Goal: Task Accomplishment & Management: Use online tool/utility

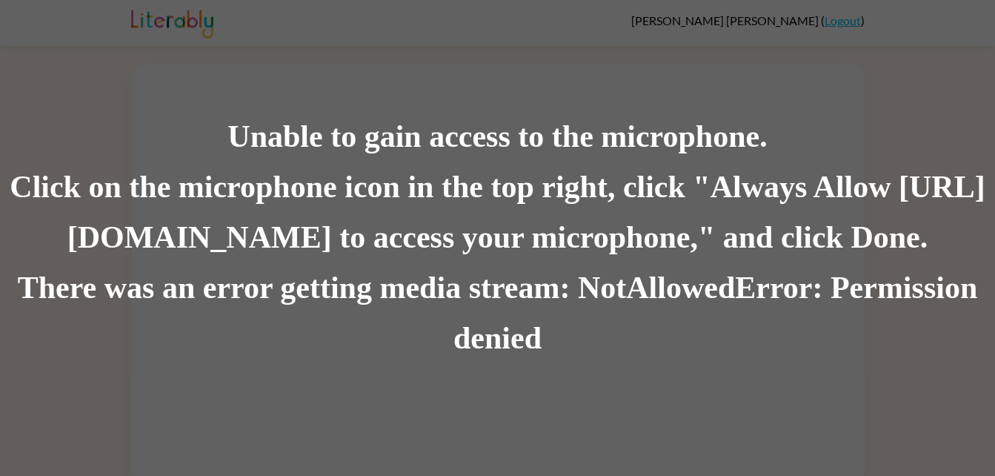
click at [279, 288] on div "There was an error getting media stream: NotAllowedError: Permission denied" at bounding box center [497, 313] width 995 height 101
click at [91, 129] on div "Unable to gain access to the microphone." at bounding box center [497, 137] width 995 height 50
click at [176, 224] on div "Click on the microphone icon in the top right, click "Always Allow [URL][DOMAIN…" at bounding box center [497, 212] width 995 height 101
click at [263, 224] on div "Click on the microphone icon in the top right, click "Always Allow [URL][DOMAIN…" at bounding box center [497, 212] width 995 height 101
click at [308, 230] on div "Click on the microphone icon in the top right, click "Always Allow [URL][DOMAIN…" at bounding box center [497, 212] width 995 height 101
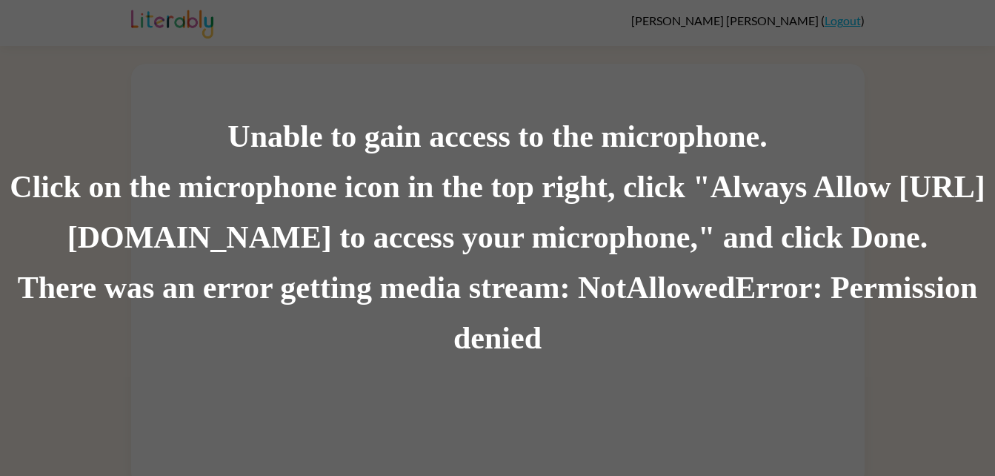
click at [345, 243] on div "Click on the microphone icon in the top right, click "Always Allow [URL][DOMAIN…" at bounding box center [497, 212] width 995 height 101
click at [468, 339] on div "There was an error getting media stream: NotAllowedError: Permission denied" at bounding box center [497, 313] width 995 height 101
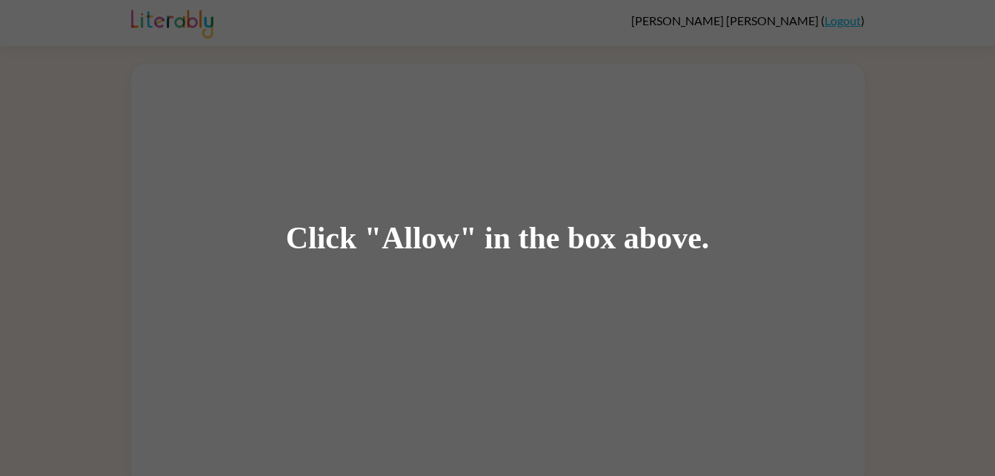
click at [381, 241] on div "Click "Allow" in the box above." at bounding box center [498, 238] width 424 height 33
click at [419, 246] on div "Click "Allow" in the box above." at bounding box center [498, 238] width 424 height 33
click at [419, 242] on div "Click "Allow" in the box above." at bounding box center [498, 238] width 424 height 33
click at [425, 242] on div "Click "Allow" in the box above." at bounding box center [498, 238] width 424 height 33
click at [441, 242] on div "Click "Allow" in the box above." at bounding box center [498, 238] width 424 height 33
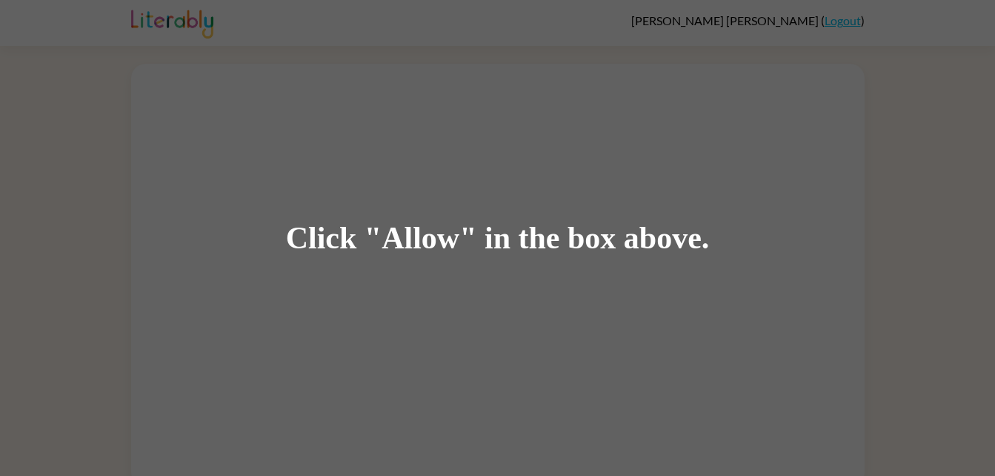
click at [398, 238] on div "Click "Allow" in the box above." at bounding box center [498, 238] width 424 height 33
click at [399, 242] on div "Click "Allow" in the box above." at bounding box center [498, 238] width 424 height 33
click at [903, 189] on div "Click "Allow" in the box above." at bounding box center [497, 238] width 995 height 476
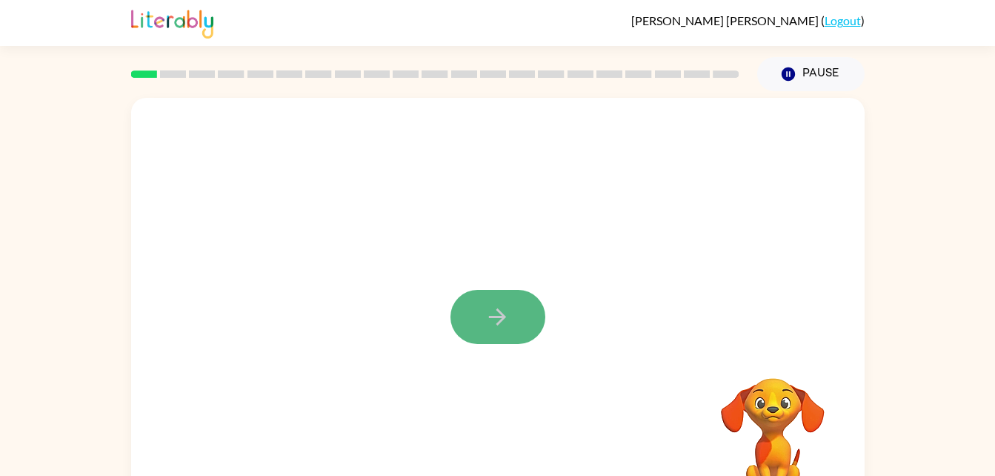
click at [485, 339] on button "button" at bounding box center [498, 317] width 95 height 54
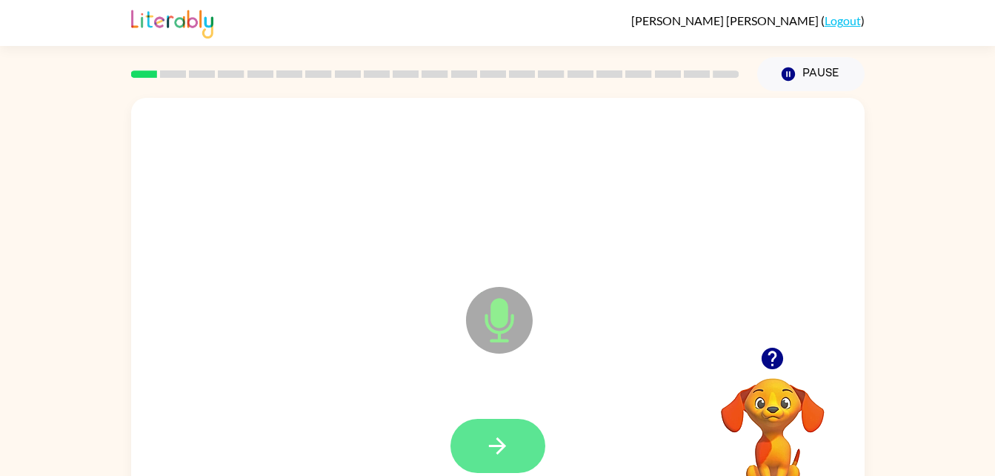
click at [507, 447] on icon "button" at bounding box center [498, 446] width 26 height 26
click at [498, 451] on icon "button" at bounding box center [497, 445] width 17 height 17
click at [496, 453] on icon "button" at bounding box center [497, 445] width 17 height 17
click at [758, 365] on button "button" at bounding box center [773, 358] width 38 height 38
click at [783, 356] on icon "button" at bounding box center [773, 358] width 26 height 26
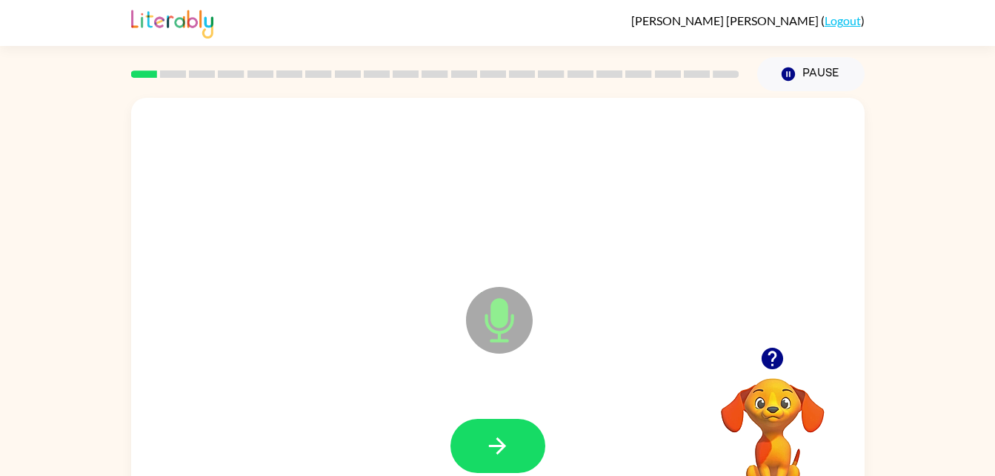
click at [757, 364] on button "button" at bounding box center [773, 358] width 38 height 38
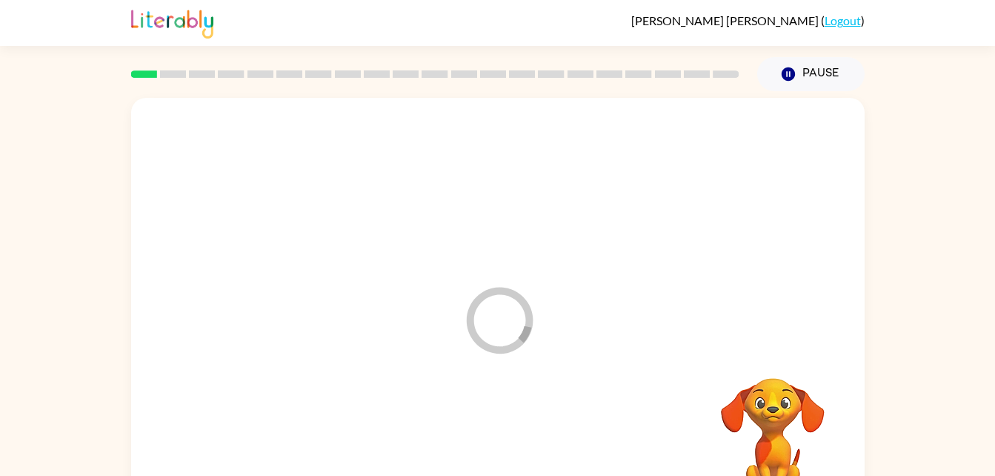
click at [505, 454] on div at bounding box center [498, 446] width 704 height 122
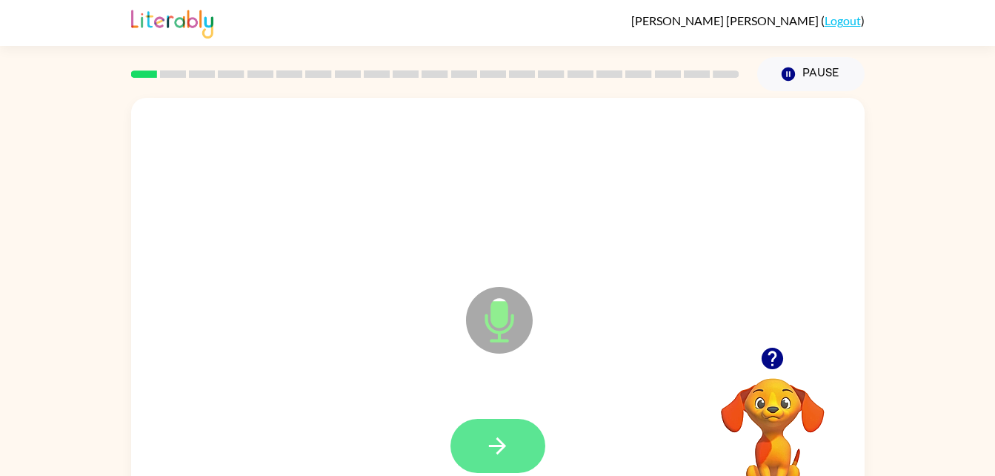
click at [487, 451] on icon "button" at bounding box center [498, 446] width 26 height 26
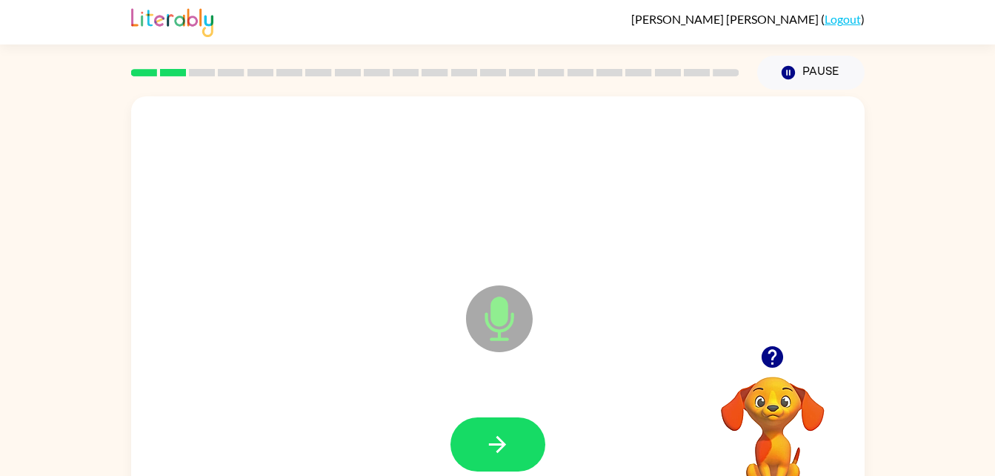
scroll to position [4, 0]
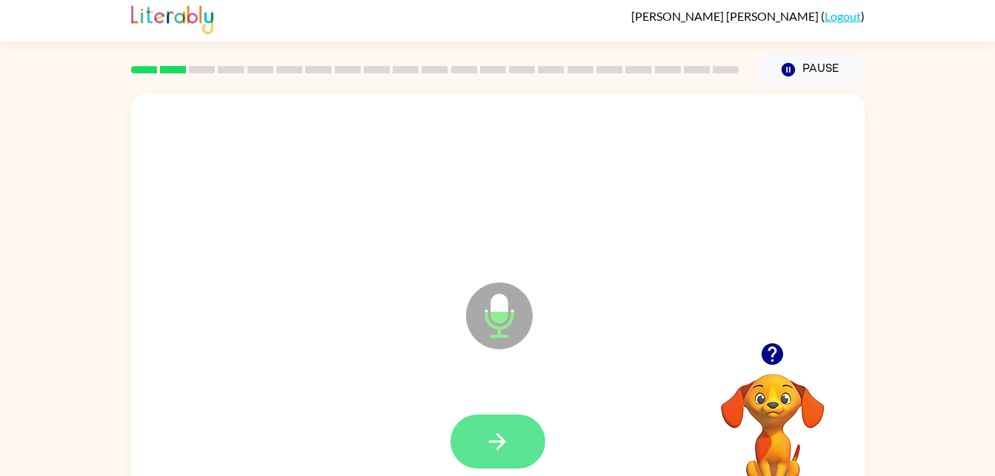
click at [483, 439] on button "button" at bounding box center [498, 441] width 95 height 54
click at [485, 436] on icon "button" at bounding box center [498, 441] width 26 height 26
click at [768, 371] on button "button" at bounding box center [773, 354] width 38 height 38
click at [502, 442] on icon "button" at bounding box center [498, 441] width 26 height 26
click at [496, 442] on icon "button" at bounding box center [497, 441] width 17 height 17
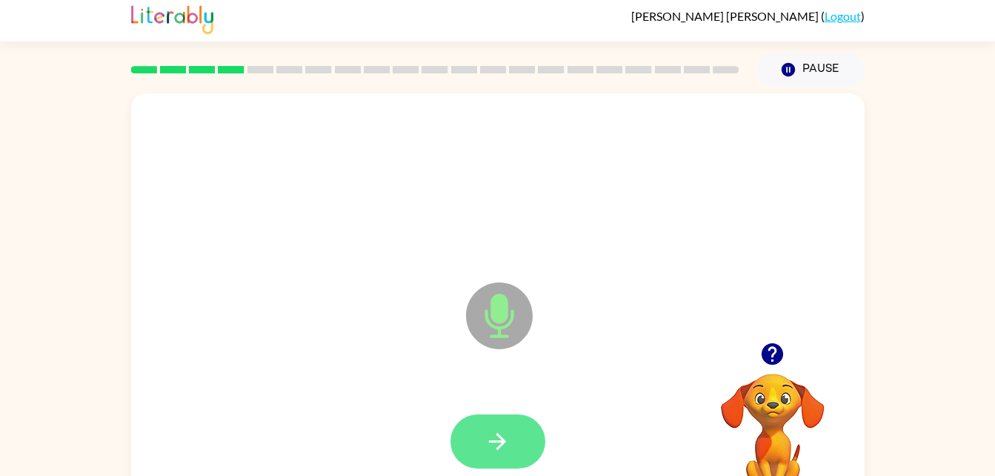
click at [505, 449] on icon "button" at bounding box center [498, 441] width 26 height 26
click at [509, 442] on icon "button" at bounding box center [498, 441] width 26 height 26
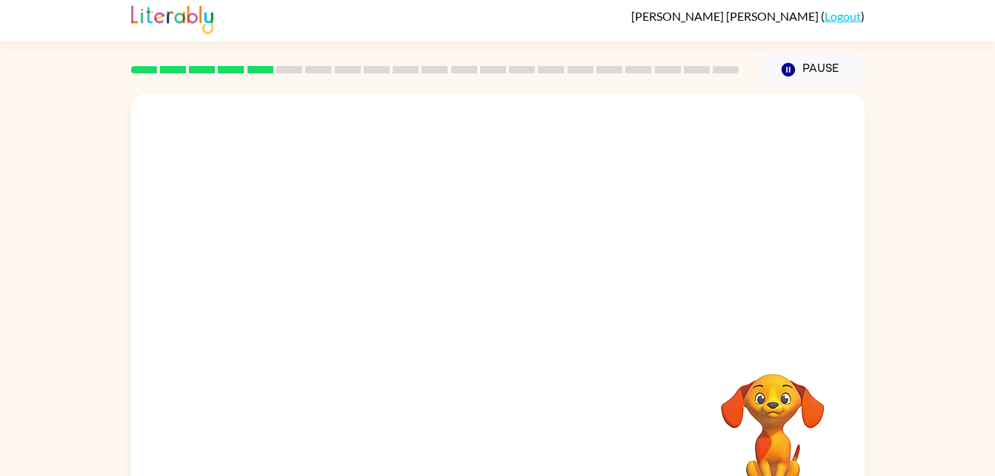
click at [745, 411] on video "Your browser must support playing .mp4 files to use Literably. Please try using…" at bounding box center [773, 424] width 148 height 148
click at [777, 399] on video "Your browser must support playing .mp4 files to use Literably. Please try using…" at bounding box center [773, 424] width 148 height 148
click at [761, 408] on video "Your browser must support playing .mp4 files to use Literably. Please try using…" at bounding box center [773, 424] width 148 height 148
click at [756, 408] on video "Your browser must support playing .mp4 files to use Literably. Please try using…" at bounding box center [773, 424] width 148 height 148
click at [788, 427] on video "Your browser must support playing .mp4 files to use Literably. Please try using…" at bounding box center [773, 424] width 148 height 148
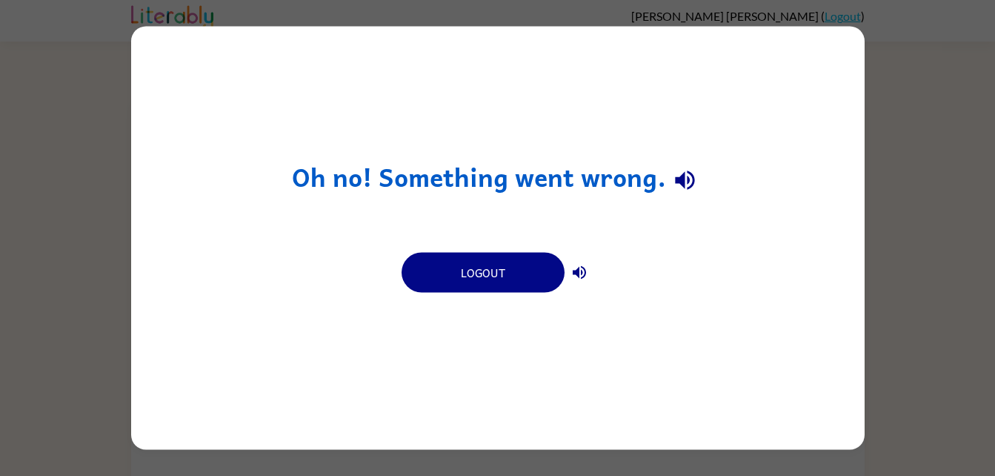
click at [582, 279] on icon "button" at bounding box center [580, 273] width 18 height 18
click at [690, 178] on icon "button" at bounding box center [685, 180] width 26 height 26
click at [692, 187] on icon "button" at bounding box center [685, 180] width 26 height 26
